Goal: Information Seeking & Learning: Compare options

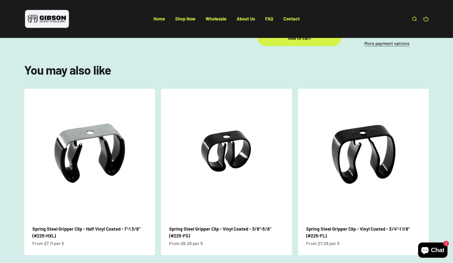
scroll to position [285, 0]
click at [109, 226] on link "Spring Steel Gripper Clip - Half Vinyl Coated - 1"-1 3/8" (#225-HXL)" at bounding box center [86, 232] width 108 height 12
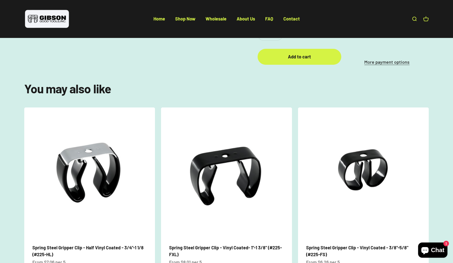
scroll to position [267, 0]
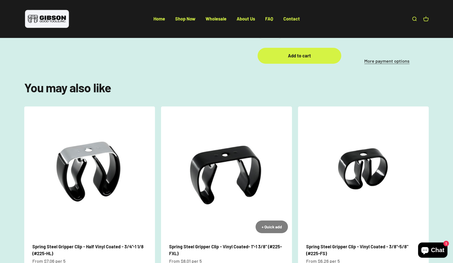
click at [239, 243] on link "Spring Steel Gripper Clip - Vinyl Coated- 1"-1 3/8" (#225-FXL)" at bounding box center [225, 249] width 113 height 12
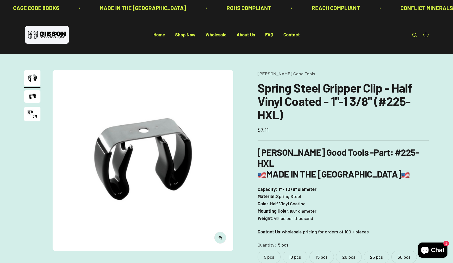
scroll to position [0, 0]
click at [186, 35] on link "Shop Now" at bounding box center [185, 35] width 20 height 6
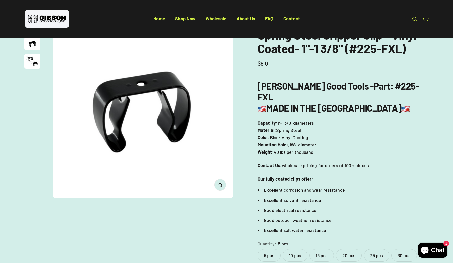
scroll to position [48, 0]
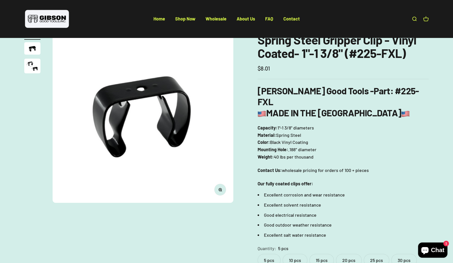
click at [298, 254] on label "10 pcs" at bounding box center [294, 260] width 25 height 13
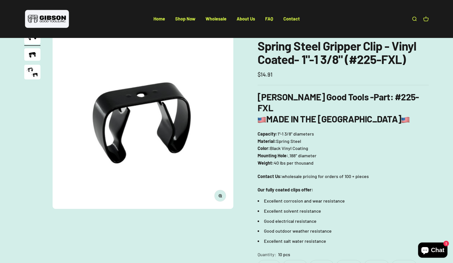
scroll to position [44, 0]
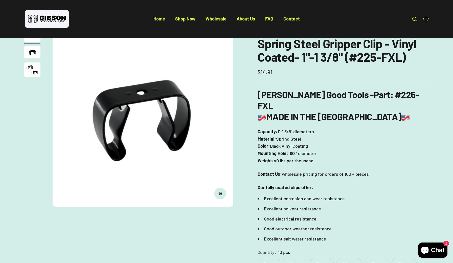
click at [270, 257] on label "5 pcs" at bounding box center [268, 263] width 23 height 13
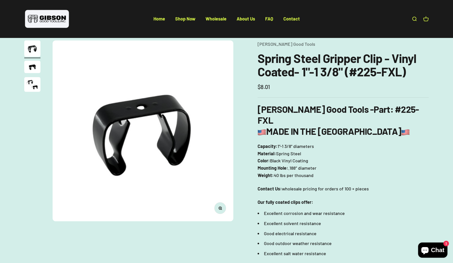
scroll to position [27, 0]
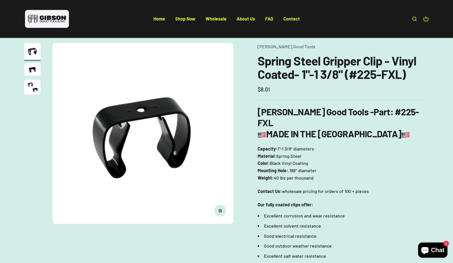
click at [34, 89] on img "Go to item 3" at bounding box center [32, 87] width 16 height 15
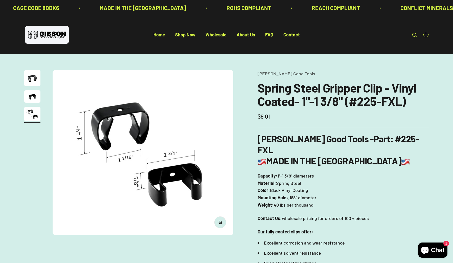
scroll to position [0, 0]
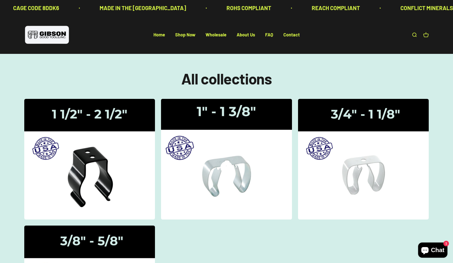
click at [238, 118] on img at bounding box center [226, 159] width 138 height 128
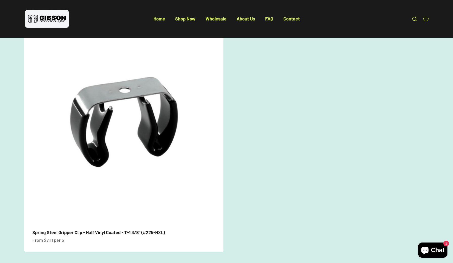
scroll to position [282, 0]
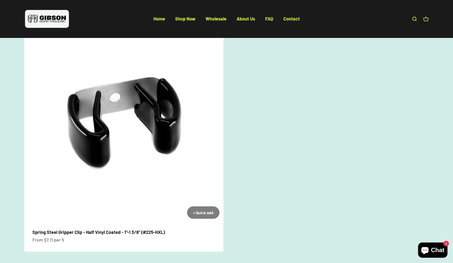
click at [101, 135] on img at bounding box center [123, 122] width 199 height 199
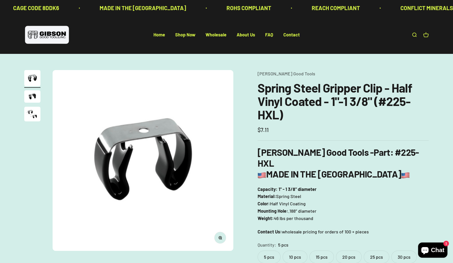
click at [34, 112] on img "Go to item 3" at bounding box center [32, 114] width 16 height 15
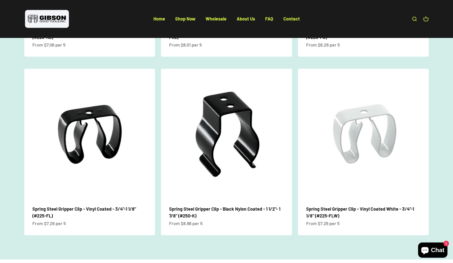
scroll to position [484, 0]
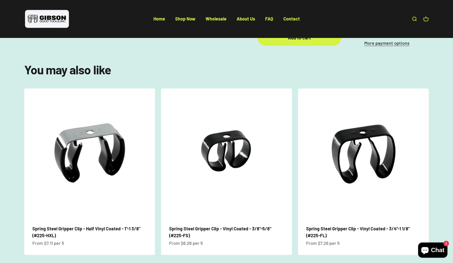
scroll to position [285, 0]
